Goal: Register for event/course

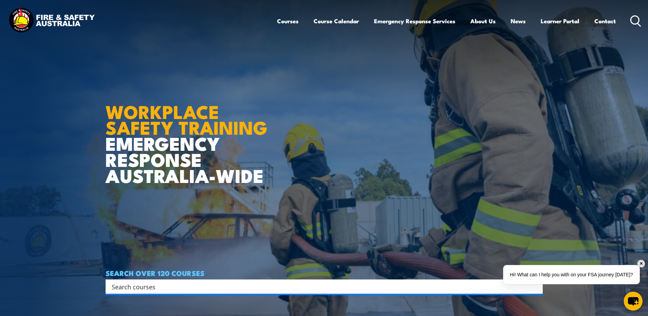
click at [637, 20] on icon at bounding box center [635, 20] width 11 height 11
click at [189, 290] on input "Search input" at bounding box center [320, 286] width 416 height 10
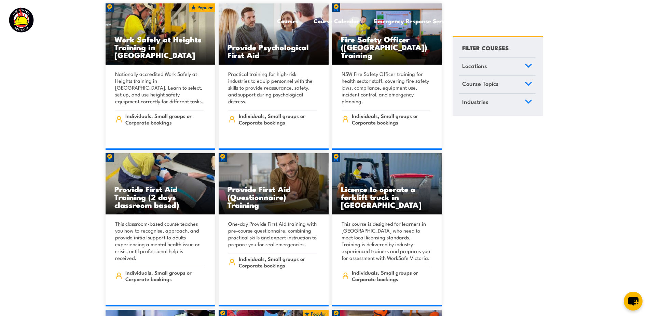
scroll to position [276, 0]
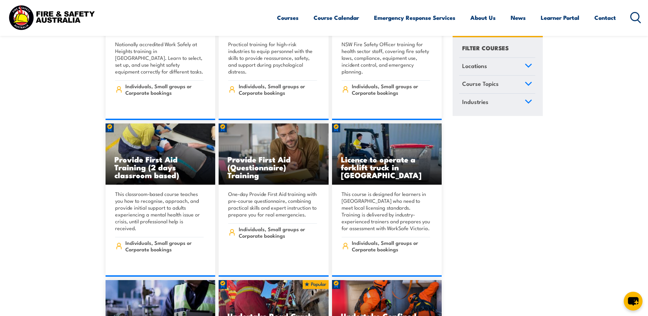
click at [635, 15] on icon at bounding box center [635, 17] width 11 height 11
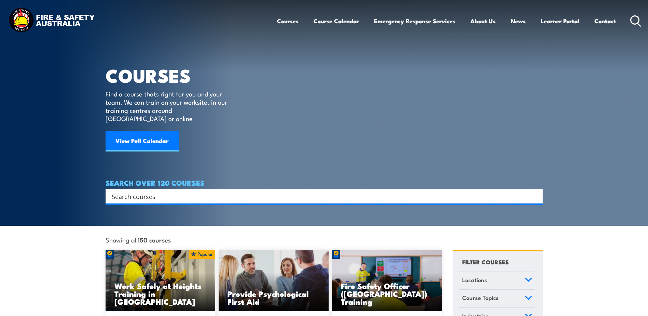
click at [158, 191] on input "Search input" at bounding box center [320, 196] width 416 height 10
type input "breathing apparatus"
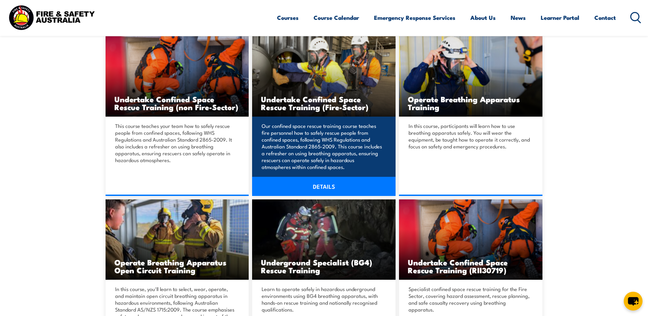
scroll to position [205, 0]
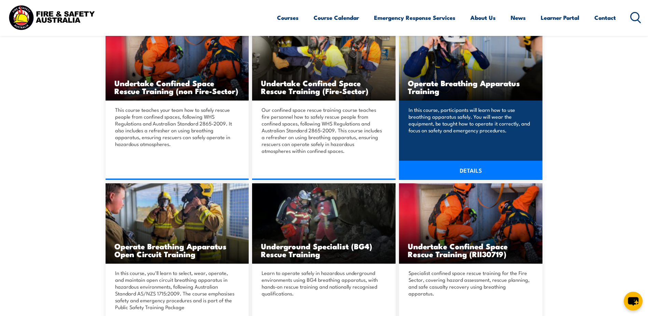
click at [481, 169] on link "DETAILS" at bounding box center [470, 170] width 143 height 19
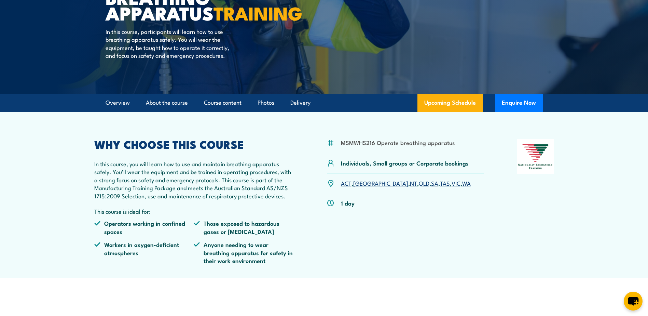
scroll to position [102, 0]
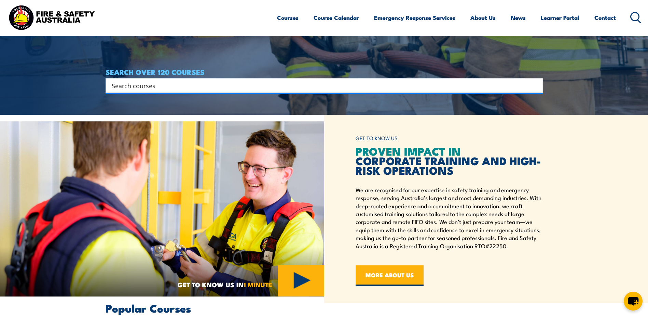
scroll to position [205, 0]
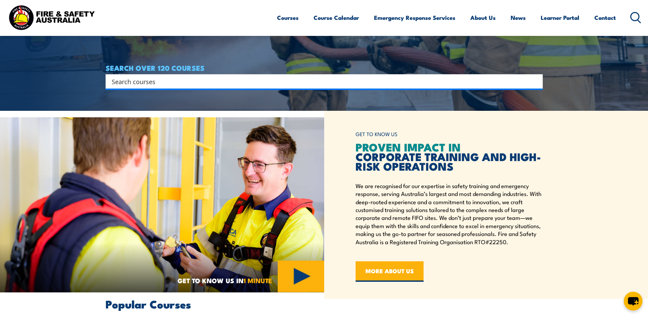
click at [151, 83] on input "Search input" at bounding box center [320, 81] width 416 height 10
type input "breathing apparatus"
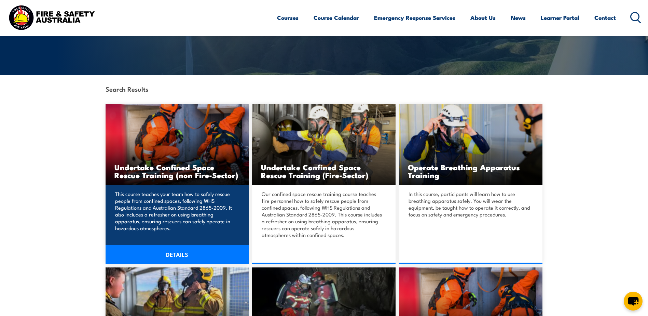
scroll to position [205, 0]
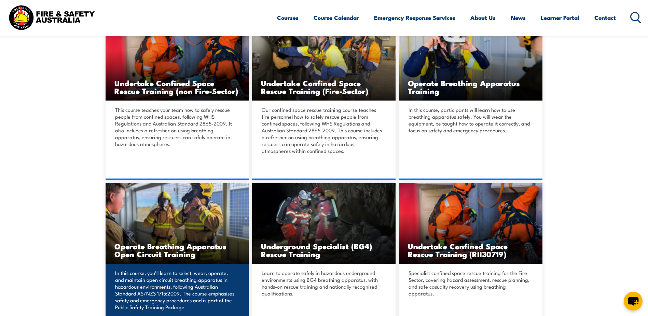
click at [181, 242] on h3 "Operate Breathing Apparatus Open Circuit Training" at bounding box center [177, 250] width 126 height 16
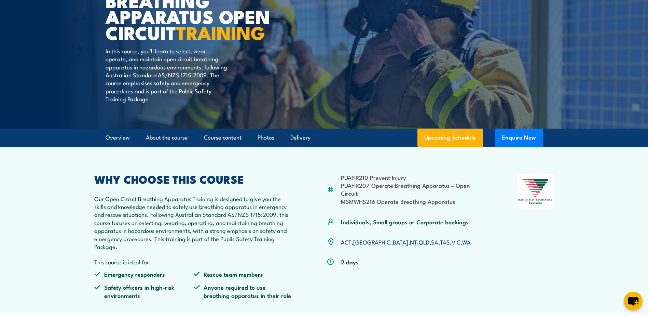
scroll to position [102, 0]
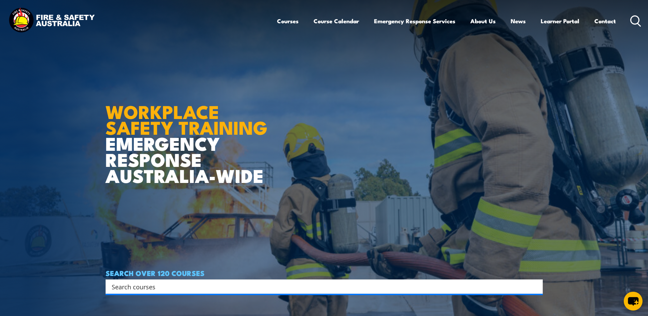
click at [633, 20] on icon at bounding box center [635, 20] width 11 height 11
click at [165, 287] on input "Search input" at bounding box center [320, 286] width 416 height 10
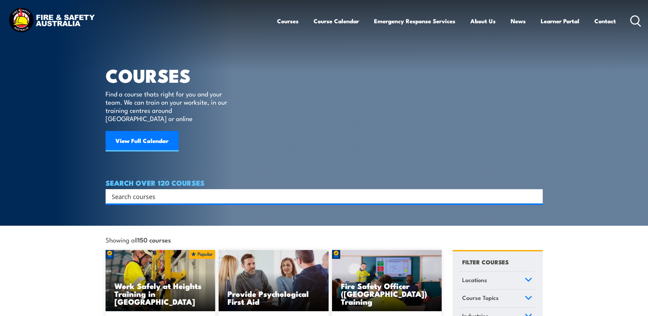
click at [128, 191] on input "Search input" at bounding box center [320, 196] width 416 height 10
type input "breathing apparatus"
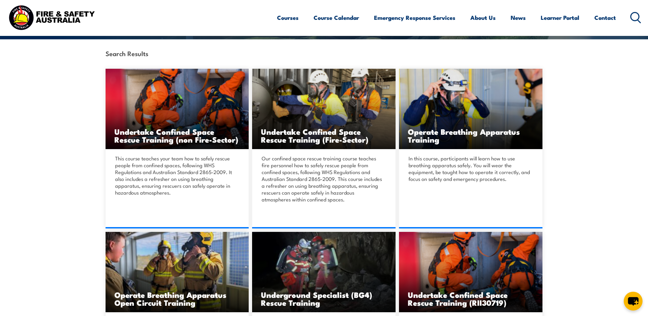
scroll to position [171, 0]
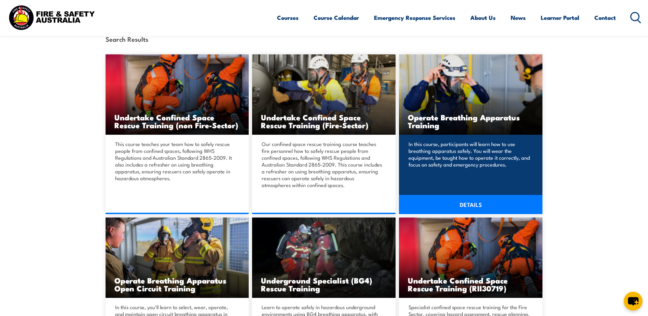
click at [472, 204] on link "DETAILS" at bounding box center [470, 204] width 143 height 19
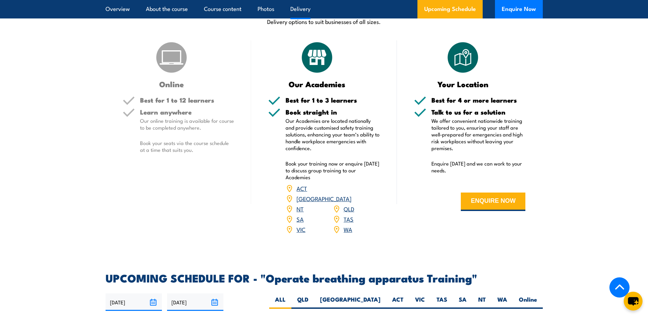
scroll to position [888, 0]
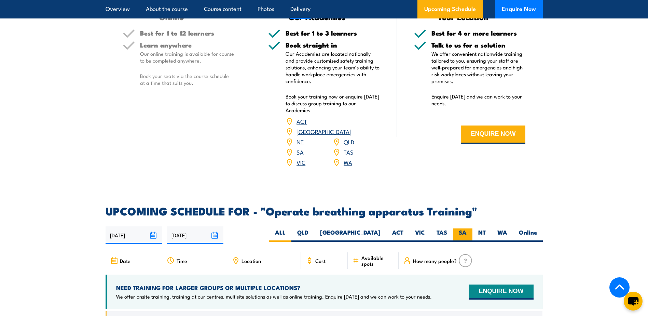
click at [461, 229] on label "SA" at bounding box center [462, 234] width 19 height 13
click at [467, 229] on input "SA" at bounding box center [469, 230] width 4 height 4
radio input "true"
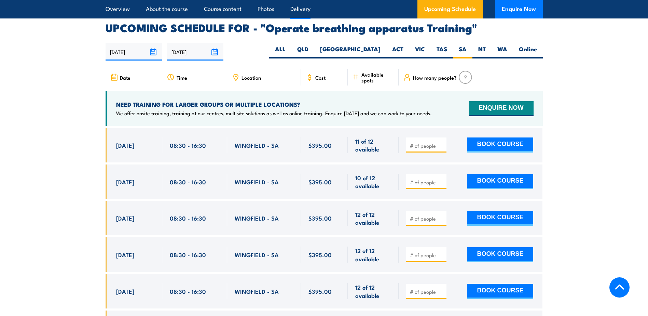
scroll to position [1091, 0]
